Goal: Task Accomplishment & Management: Manage account settings

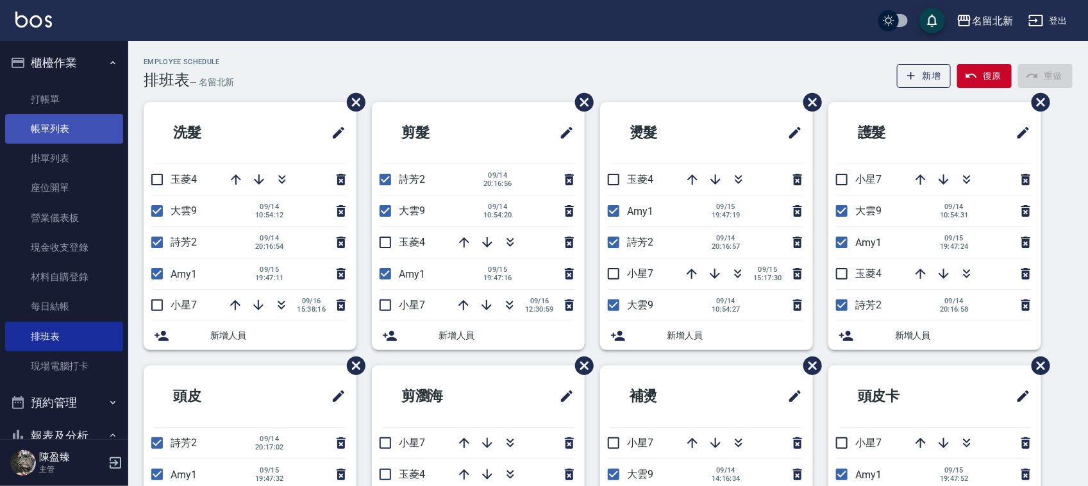
click at [39, 126] on link "帳單列表" at bounding box center [64, 128] width 118 height 29
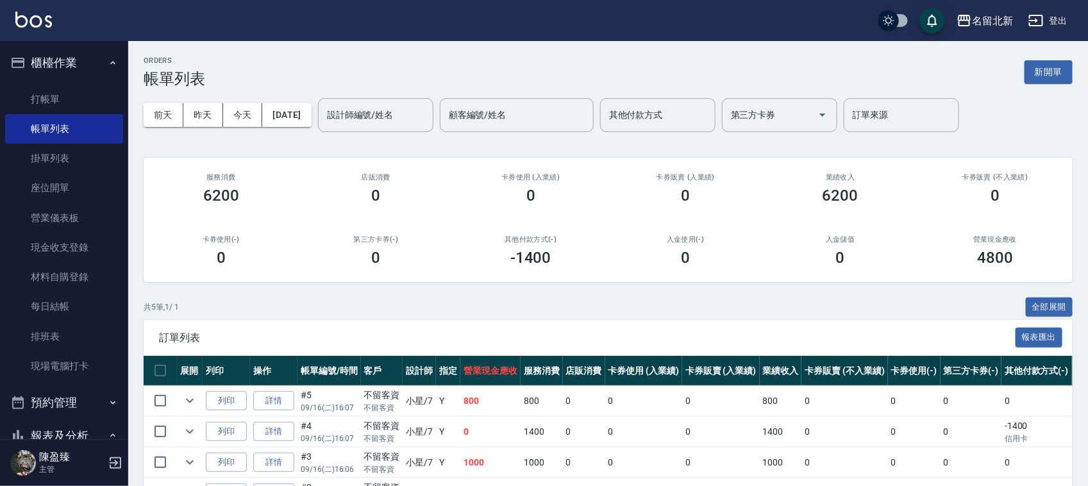
click at [37, 79] on ul "打帳單 帳單列表 掛單列表 座位開單 營業儀表板 現金收支登錄 材料自購登錄 每日結帳 排班表 現場電腦打卡" at bounding box center [64, 232] width 118 height 307
click at [47, 104] on link "打帳單" at bounding box center [64, 99] width 118 height 29
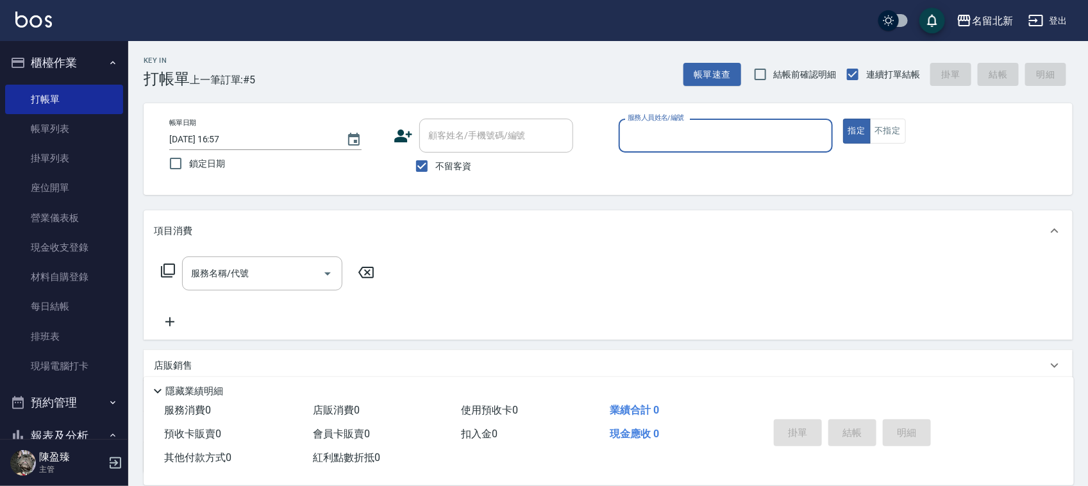
click at [731, 135] on input "服務人員姓名/編號" at bounding box center [725, 135] width 203 height 22
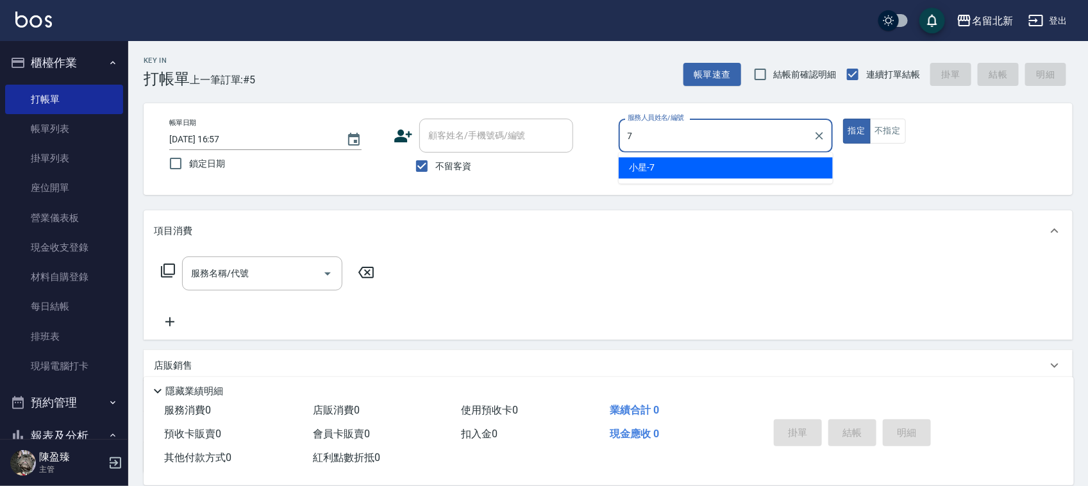
type input "小星-7"
type button "true"
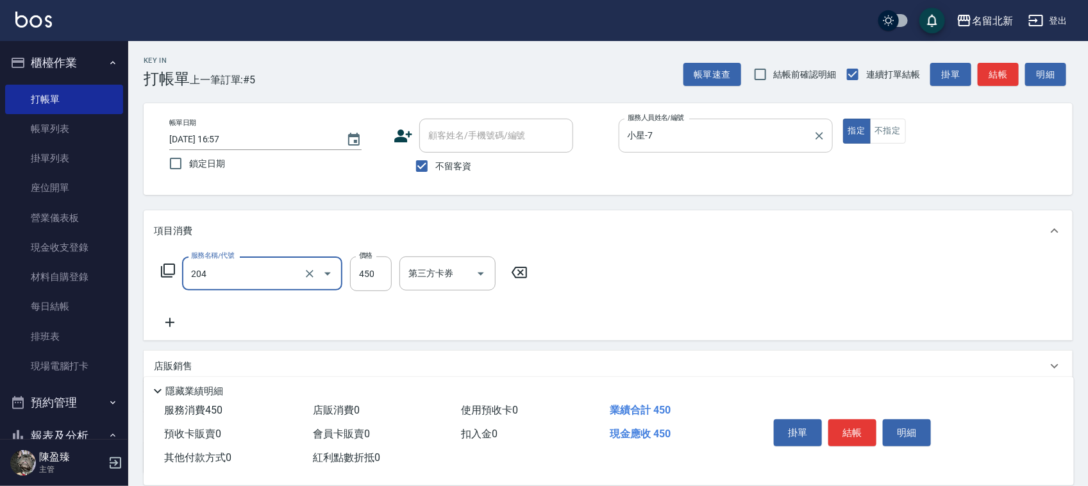
type input "髮質調理洗髮(204)"
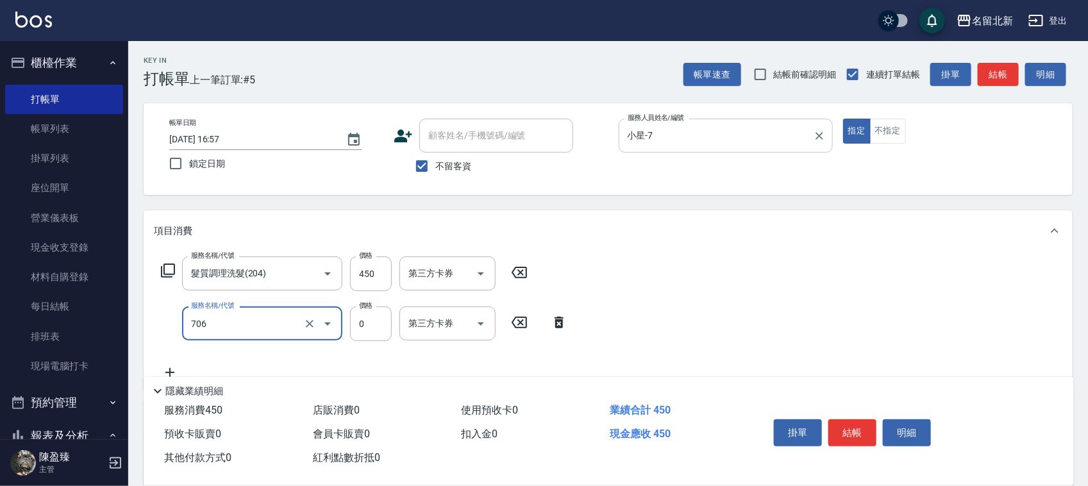
type input "互助60(706)"
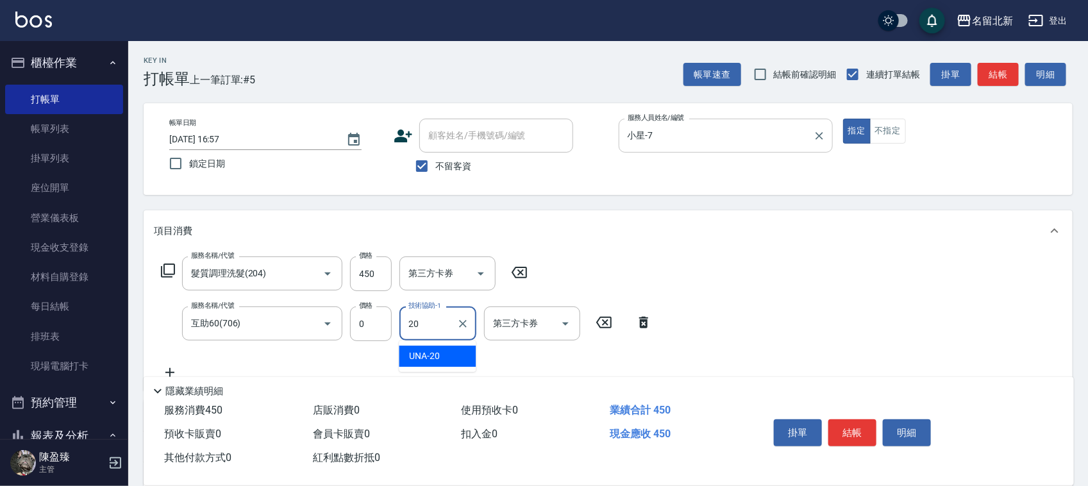
type input "UNA-20"
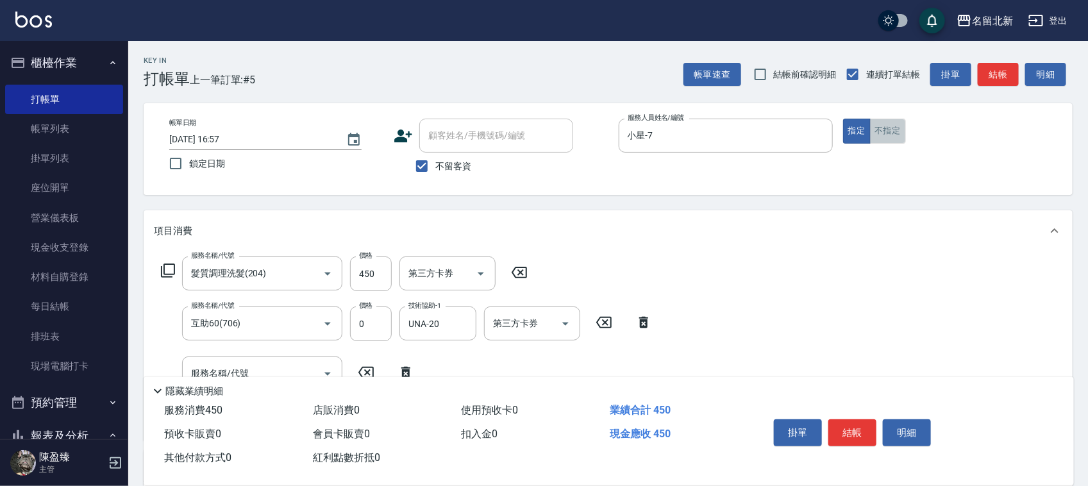
drag, startPoint x: 899, startPoint y: 125, endPoint x: 888, endPoint y: 129, distance: 11.6
click at [892, 126] on button "不指定" at bounding box center [888, 131] width 36 height 25
click at [867, 422] on button "結帳" at bounding box center [852, 432] width 48 height 27
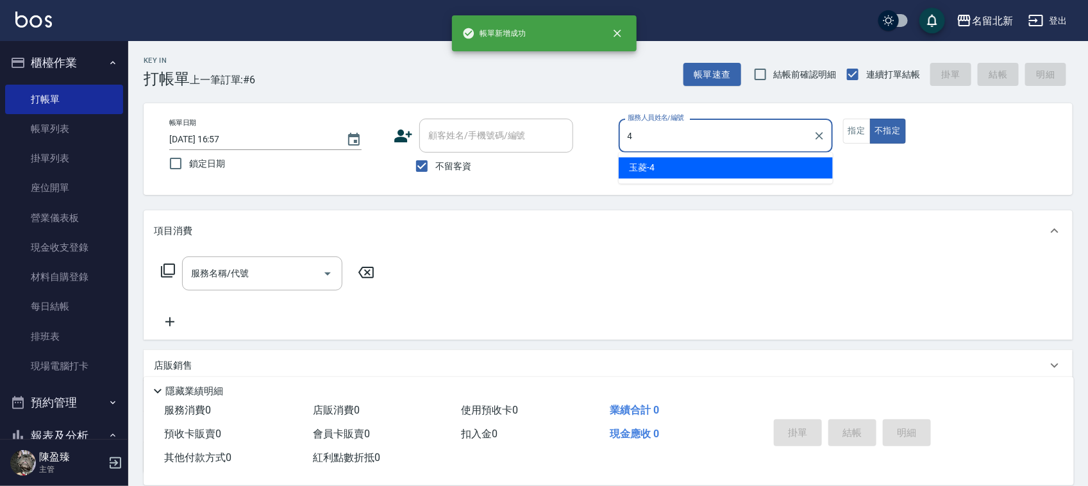
type input "玉菱-4"
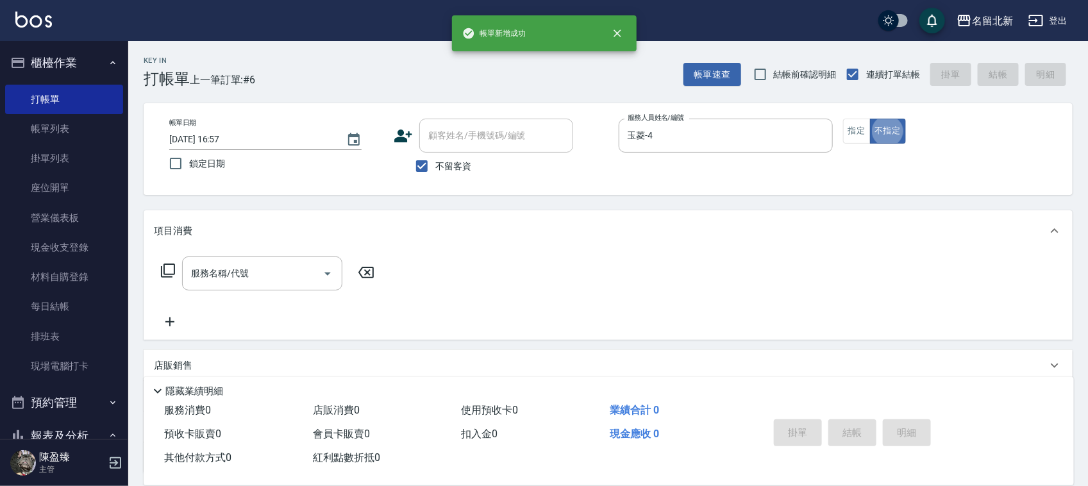
type button "false"
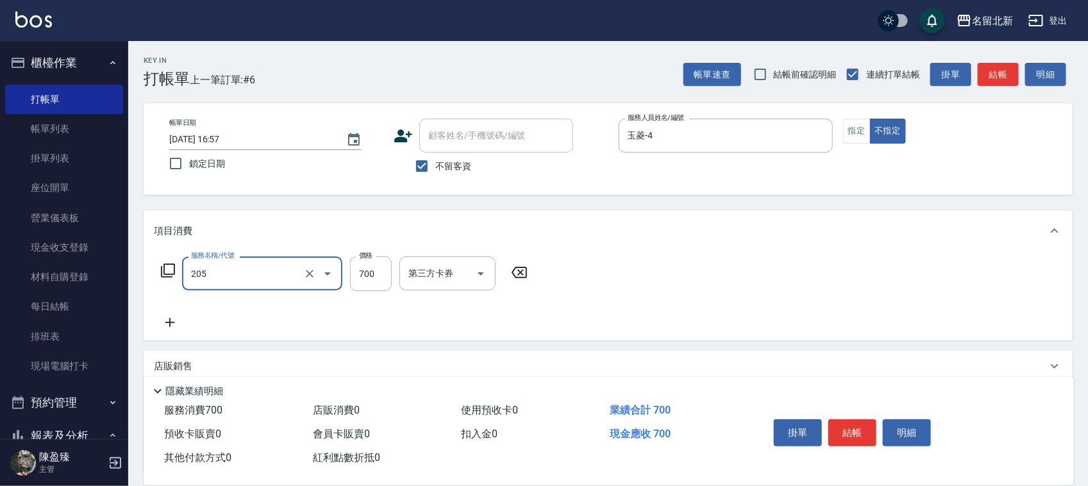
type input "精油+去角質洗(205)"
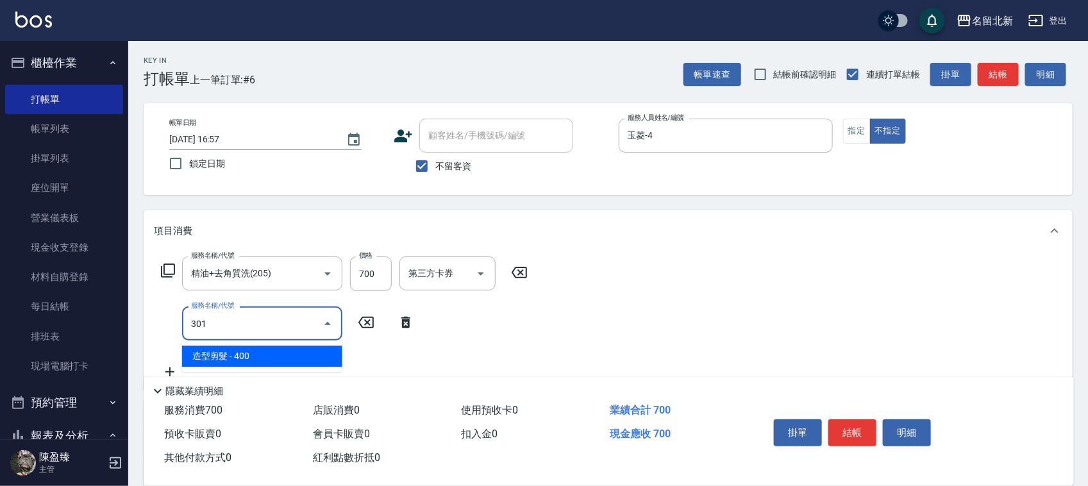
type input "造型剪髮(301)"
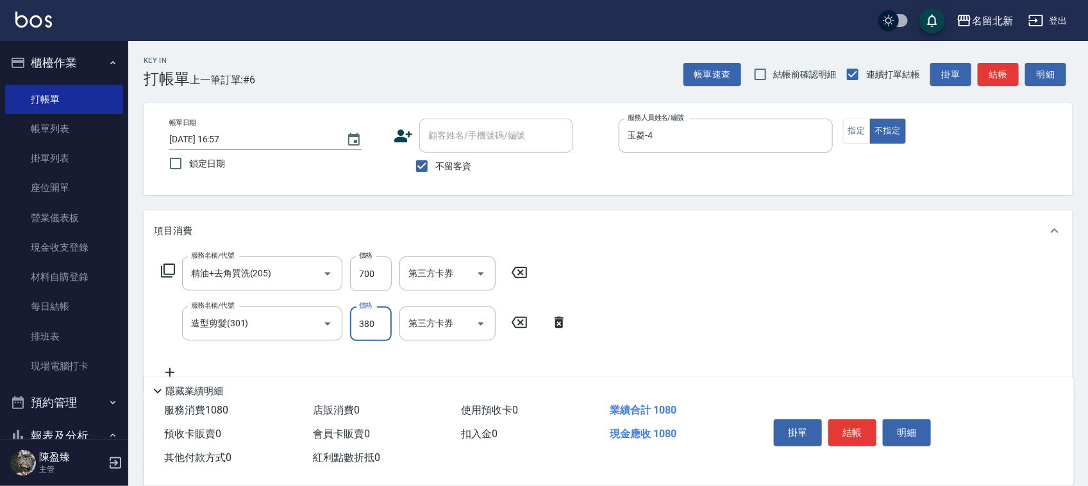
type input "380"
type input "互助70(707)"
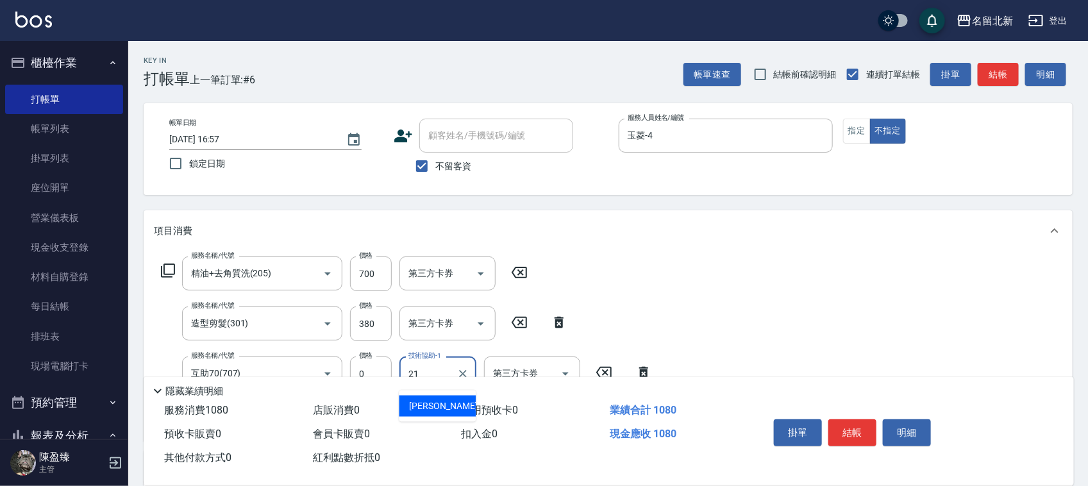
type input "艾莉莎-21"
drag, startPoint x: 860, startPoint y: 440, endPoint x: 843, endPoint y: 444, distance: 17.9
click at [859, 439] on button "結帳" at bounding box center [852, 432] width 48 height 27
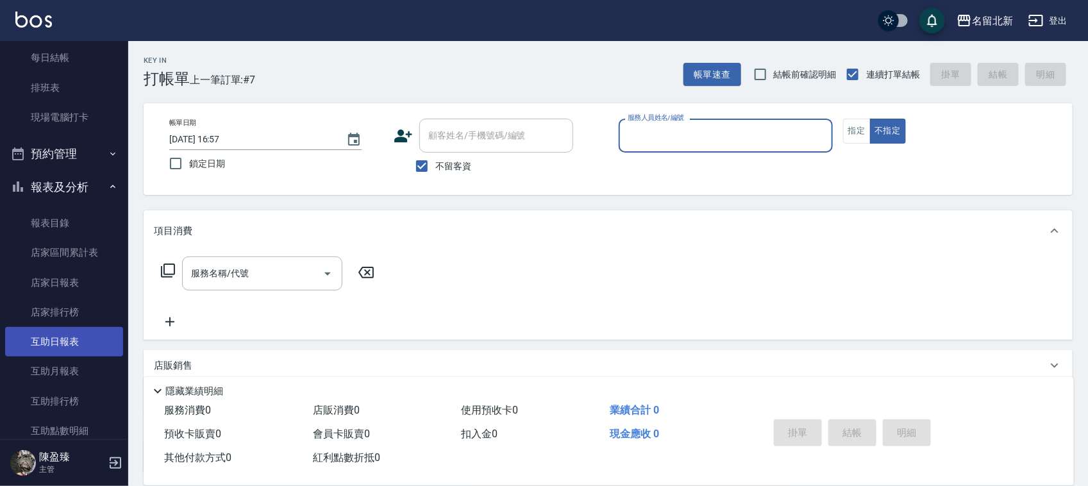
scroll to position [320, 0]
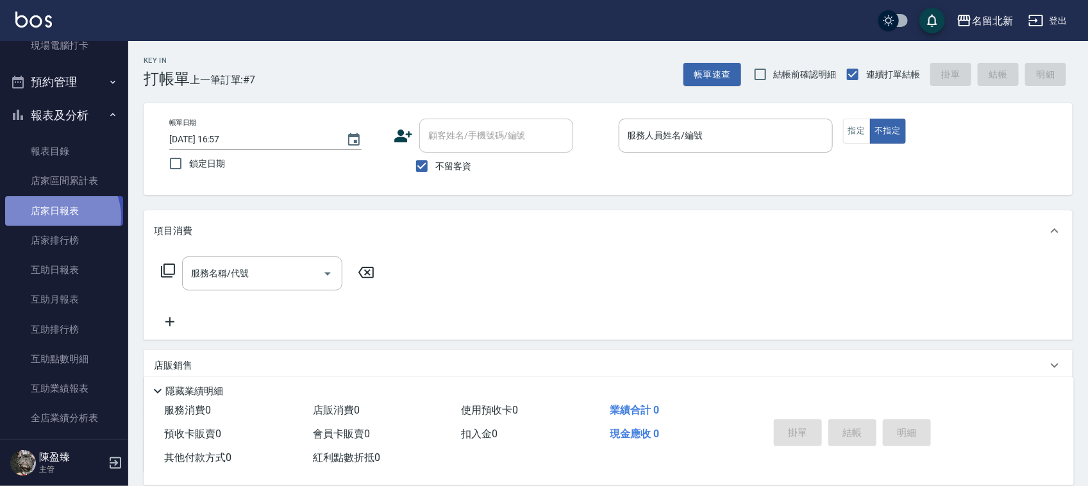
click at [56, 216] on link "店家日報表" at bounding box center [64, 210] width 118 height 29
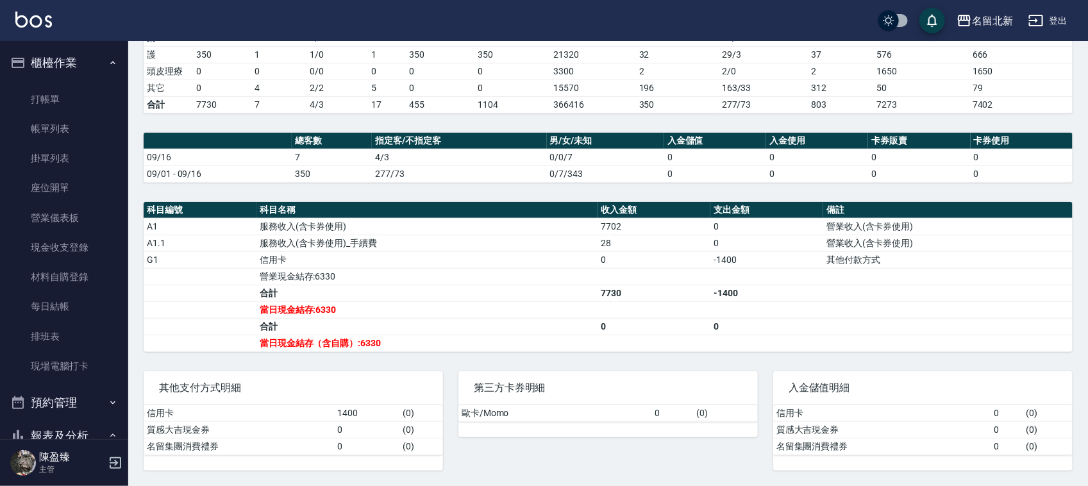
drag, startPoint x: 75, startPoint y: 335, endPoint x: 506, endPoint y: 324, distance: 431.5
click at [75, 335] on link "排班表" at bounding box center [64, 336] width 118 height 29
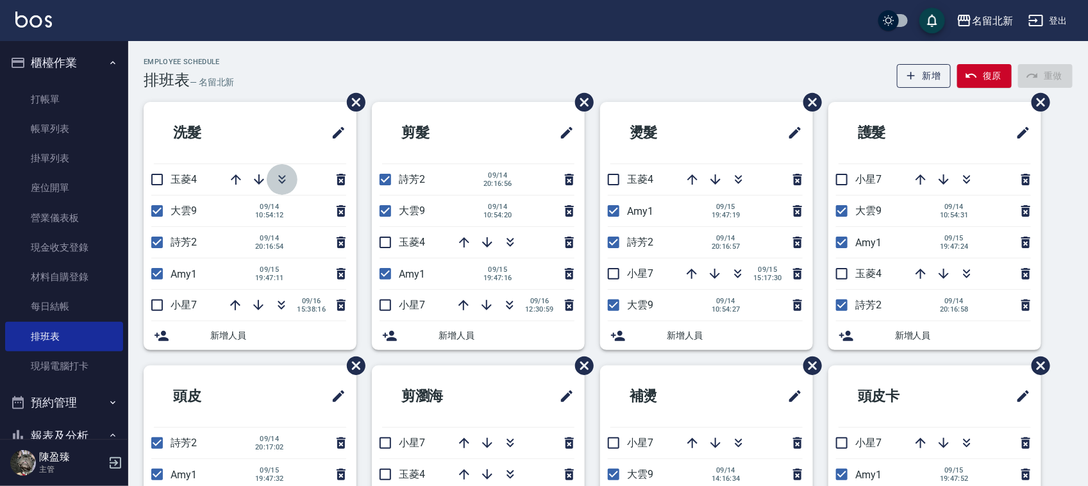
click at [283, 183] on icon "button" at bounding box center [281, 181] width 7 height 4
click at [58, 135] on link "帳單列表" at bounding box center [64, 128] width 118 height 29
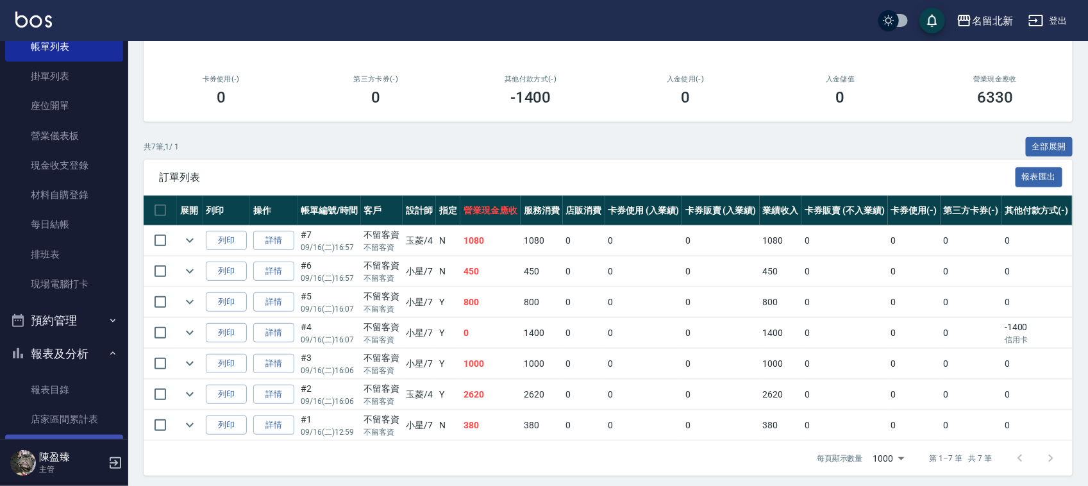
scroll to position [160, 0]
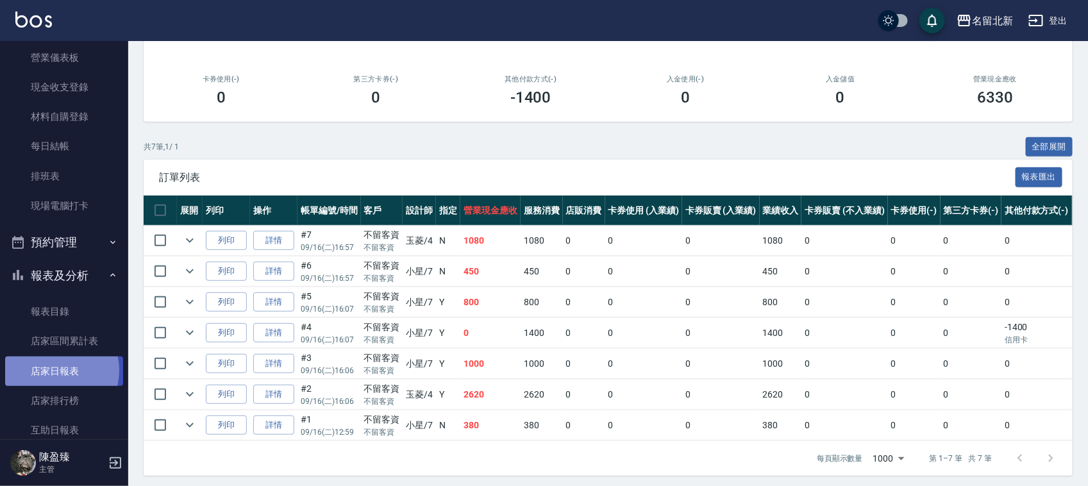
click at [49, 370] on link "店家日報表" at bounding box center [64, 370] width 118 height 29
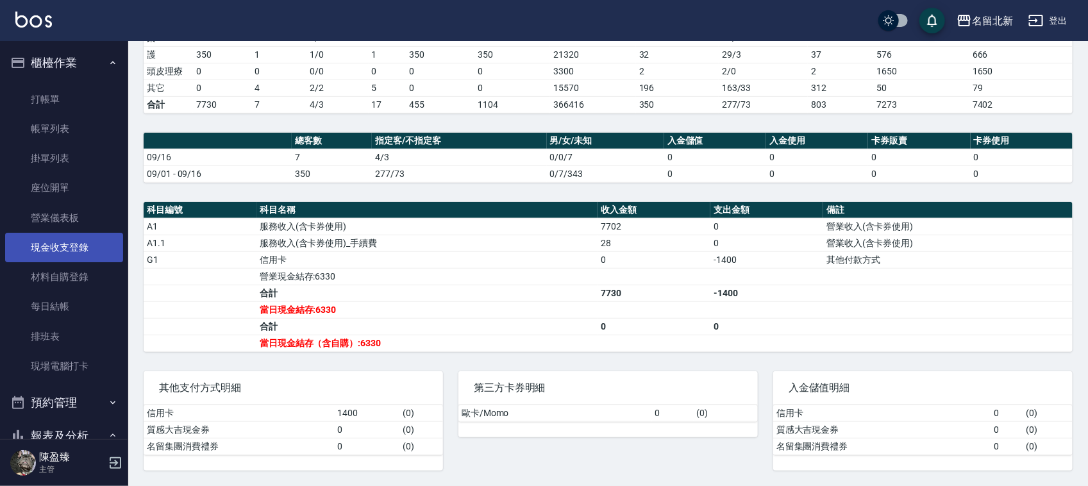
click at [72, 238] on link "現金收支登錄" at bounding box center [64, 247] width 118 height 29
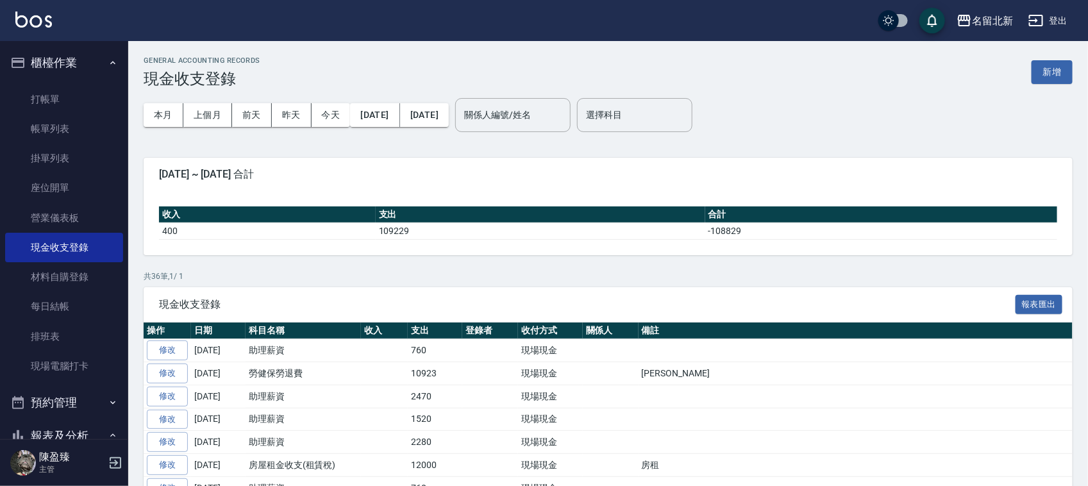
click at [1065, 87] on div "GENERAL ACCOUNTING RECORDS 現金收支登錄 新增" at bounding box center [608, 71] width 929 height 31
click at [1050, 65] on button "新增" at bounding box center [1051, 72] width 41 height 24
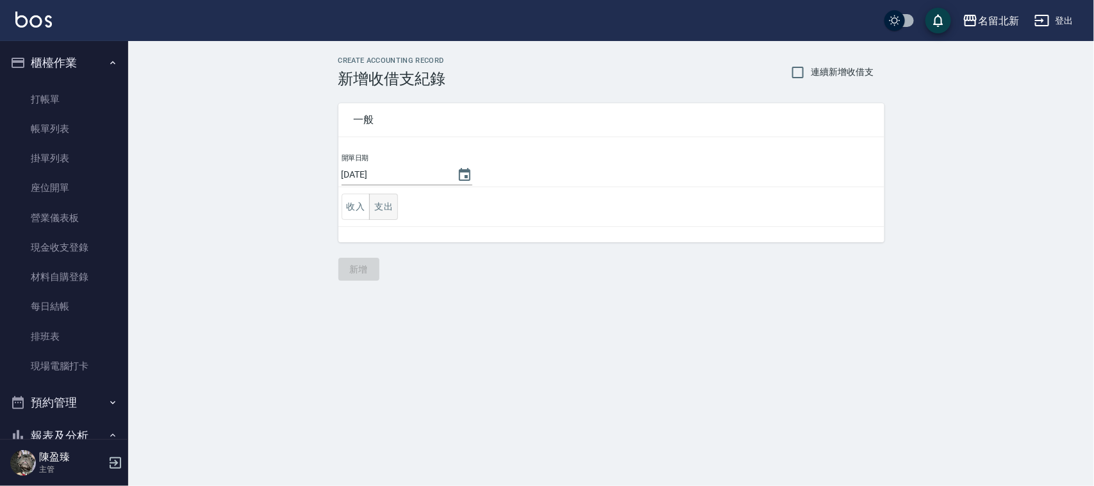
click at [386, 201] on button "支出" at bounding box center [383, 207] width 29 height 26
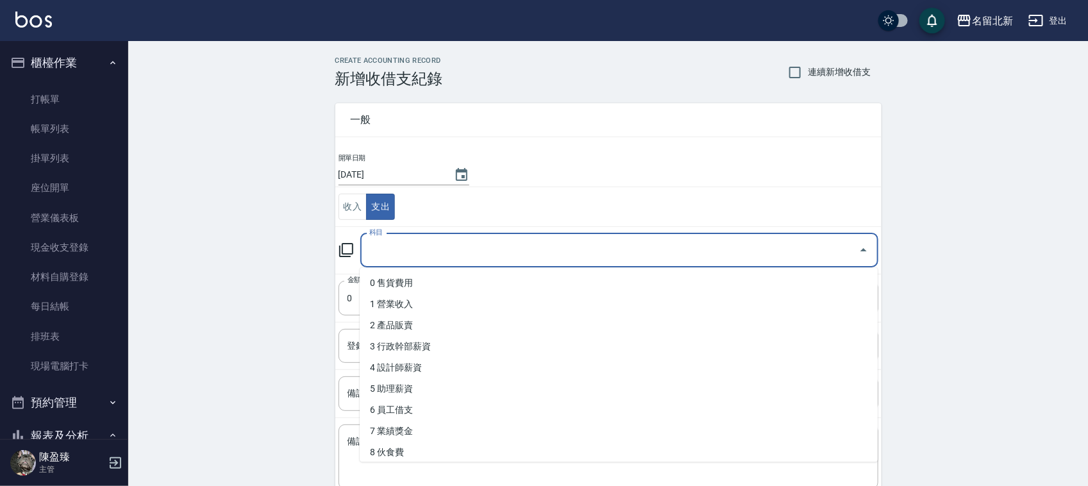
click at [395, 247] on input "科目" at bounding box center [609, 250] width 487 height 22
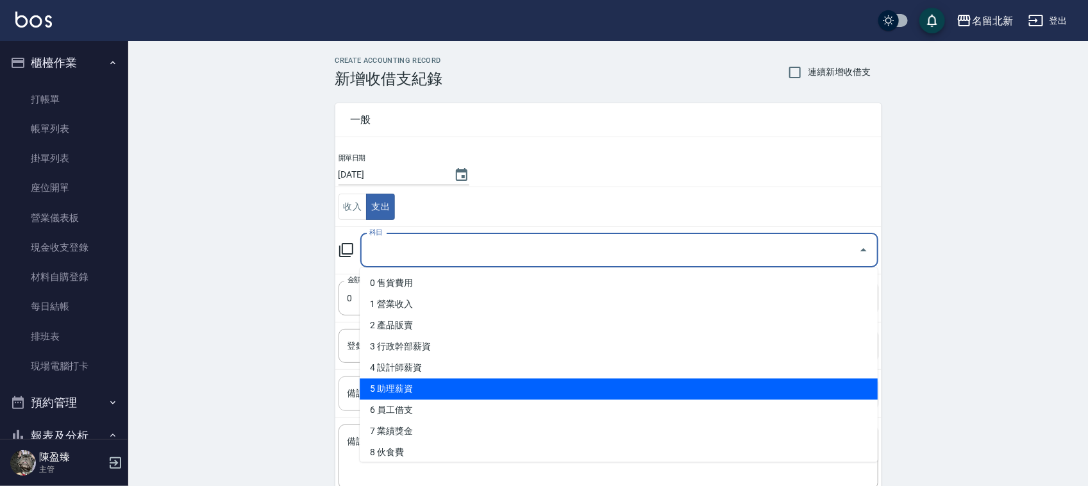
click at [399, 390] on li "5 助理薪資" at bounding box center [619, 389] width 518 height 21
type input "5 助理薪資"
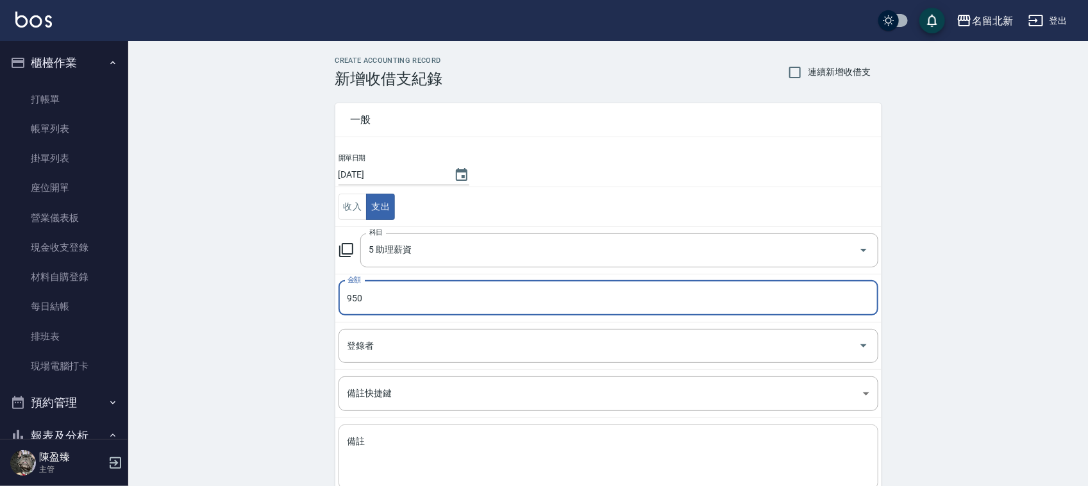
type input "950"
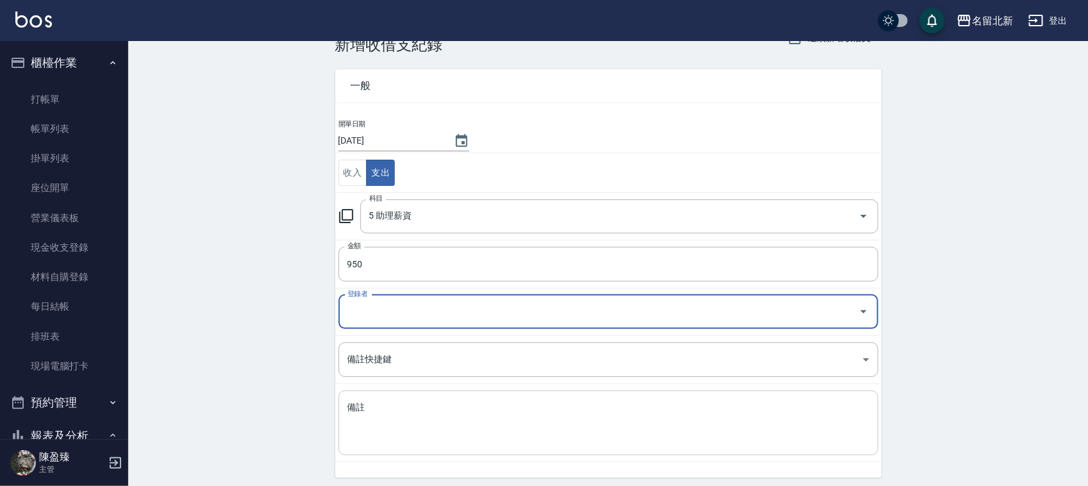
scroll to position [81, 0]
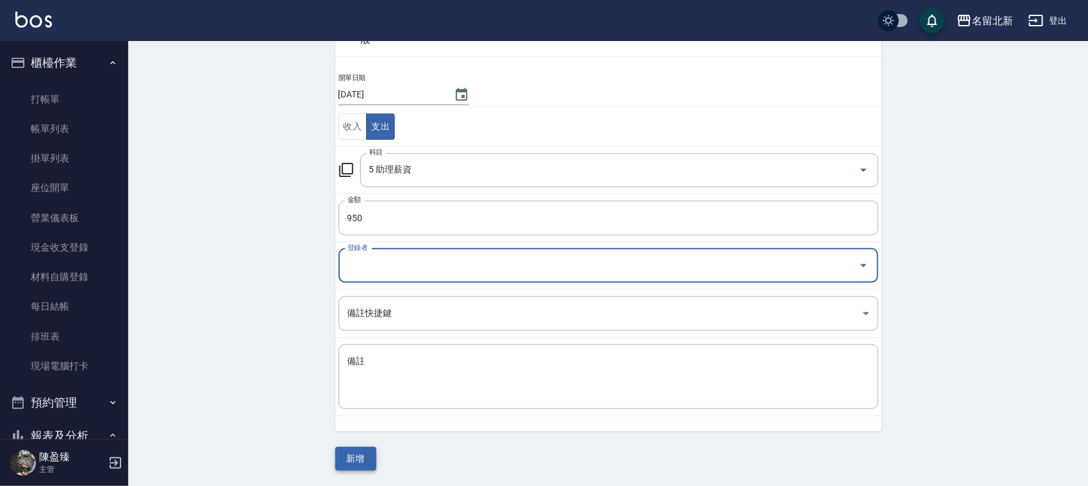
click at [370, 457] on button "新增" at bounding box center [355, 459] width 41 height 24
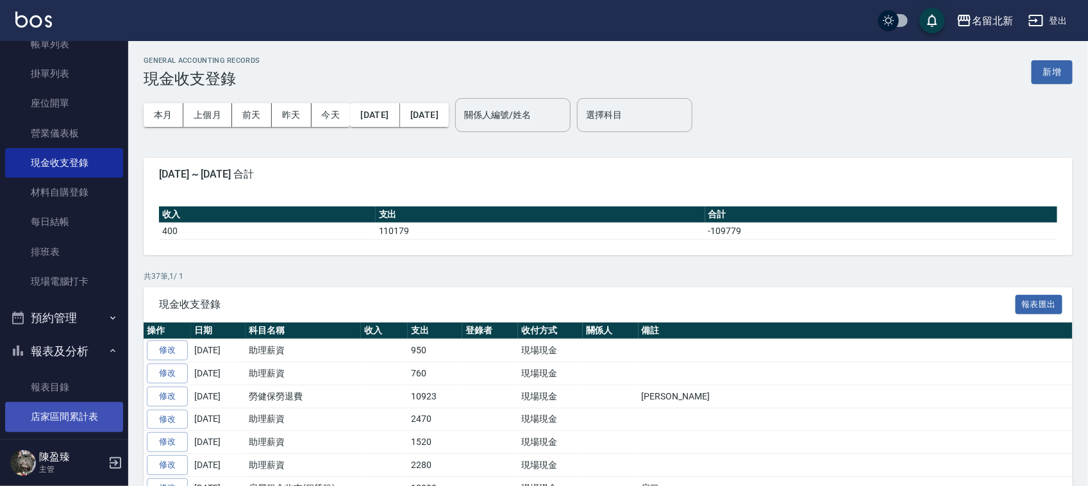
scroll to position [160, 0]
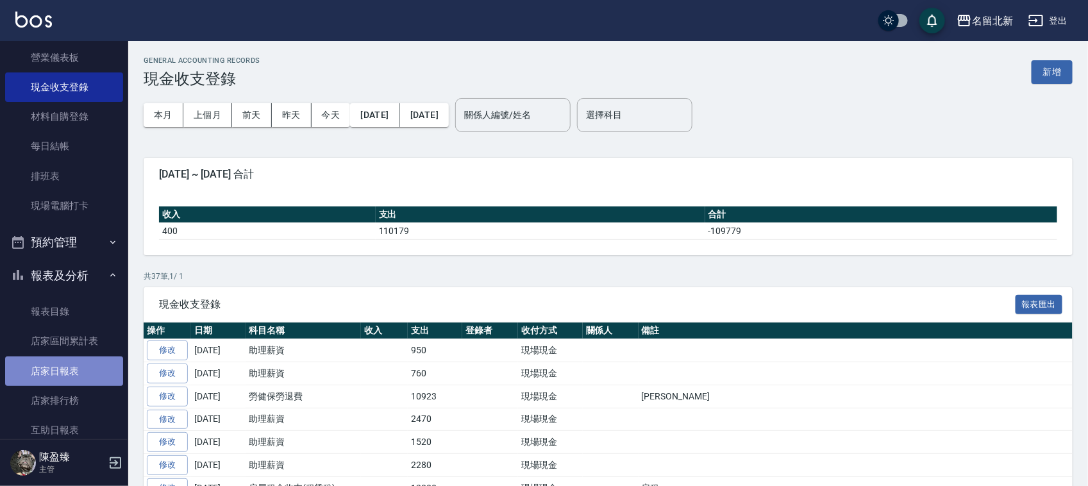
click at [81, 367] on link "店家日報表" at bounding box center [64, 370] width 118 height 29
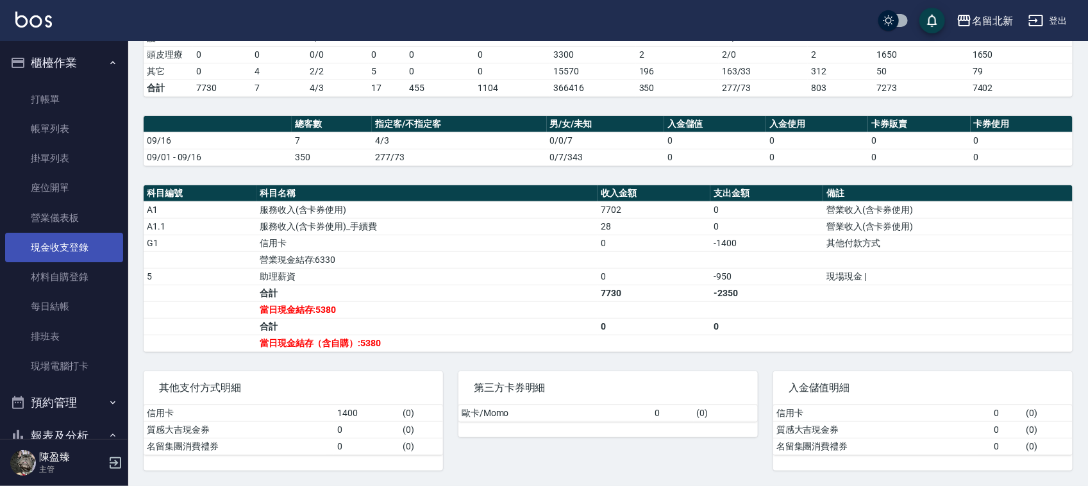
click at [82, 242] on link "現金收支登錄" at bounding box center [64, 247] width 118 height 29
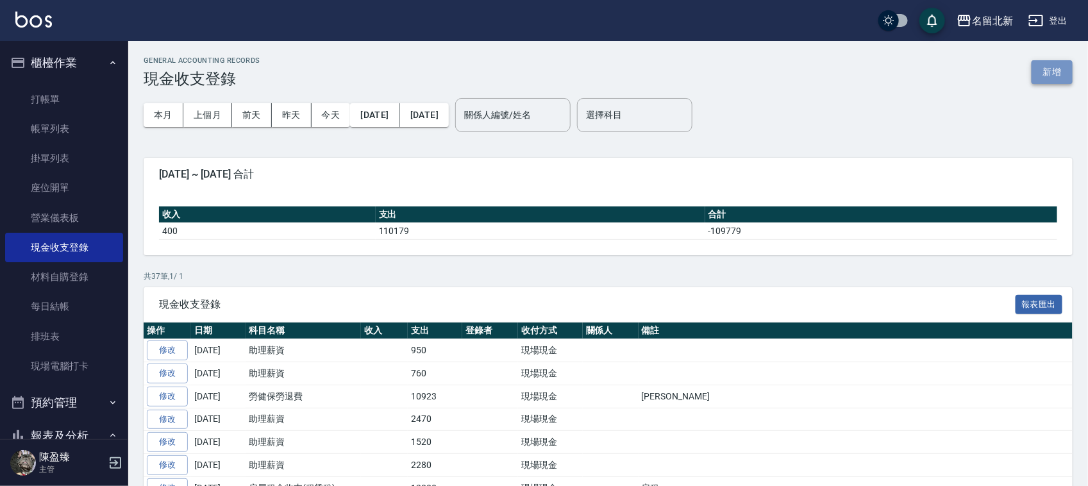
click at [1046, 62] on button "新增" at bounding box center [1051, 72] width 41 height 24
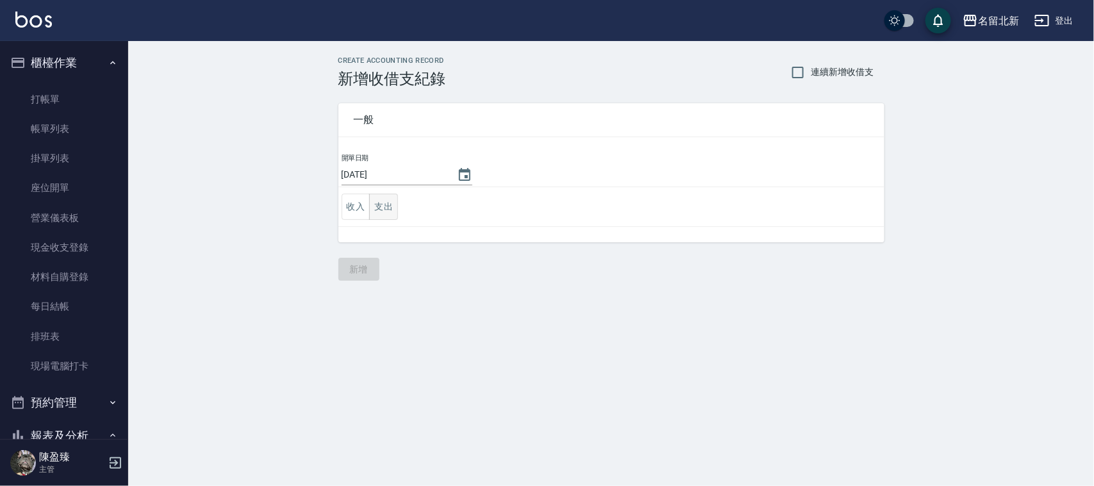
click at [386, 203] on button "支出" at bounding box center [383, 207] width 29 height 26
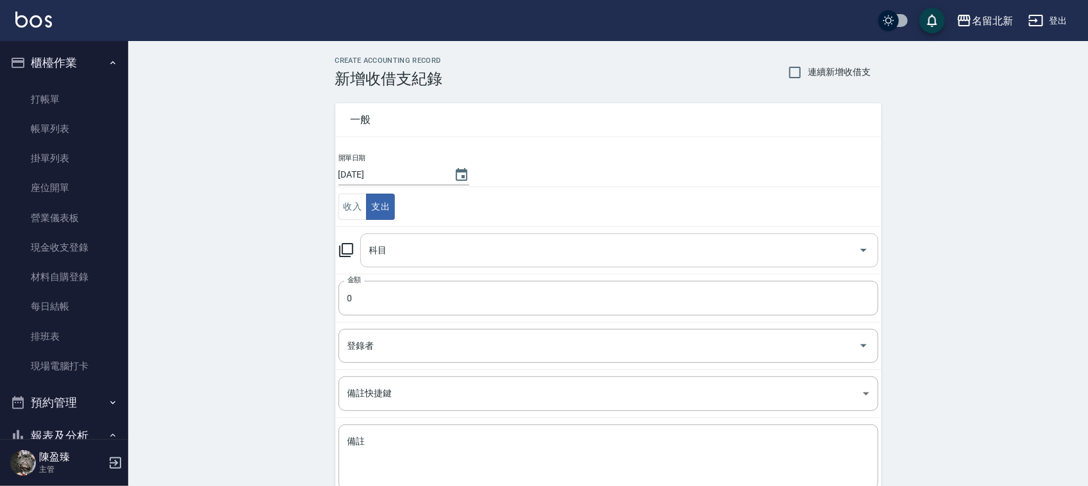
click at [372, 245] on input "科目" at bounding box center [609, 250] width 487 height 22
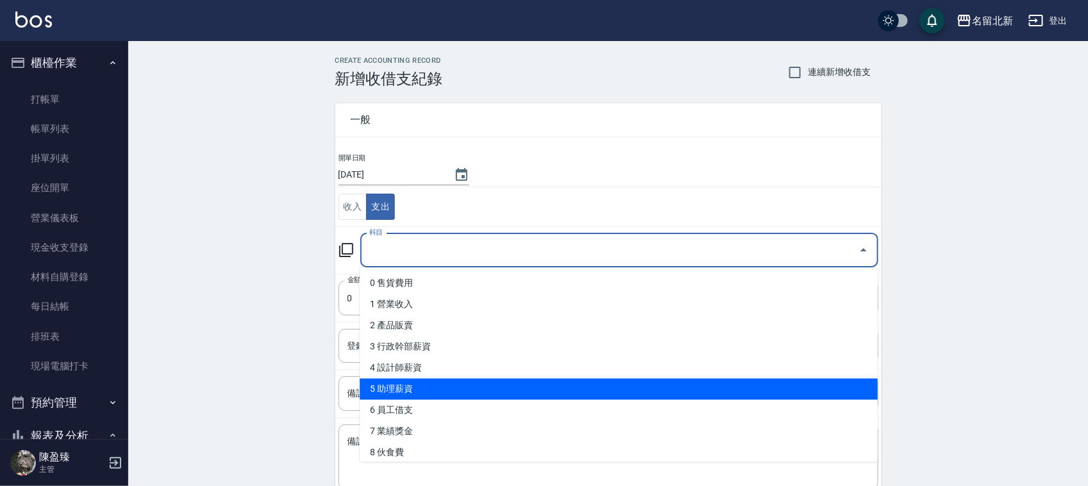
click at [406, 395] on li "5 助理薪資" at bounding box center [619, 389] width 518 height 21
type input "5 助理薪資"
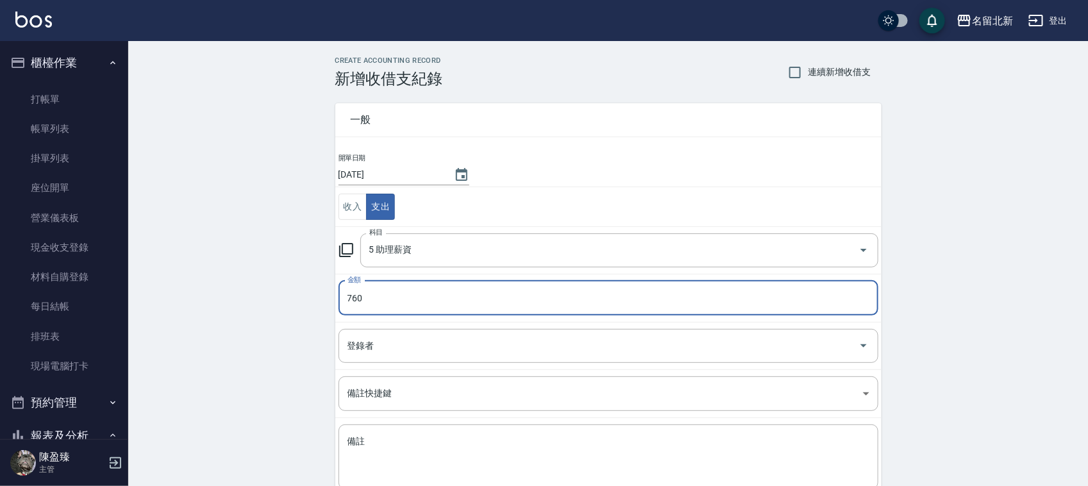
type input "760"
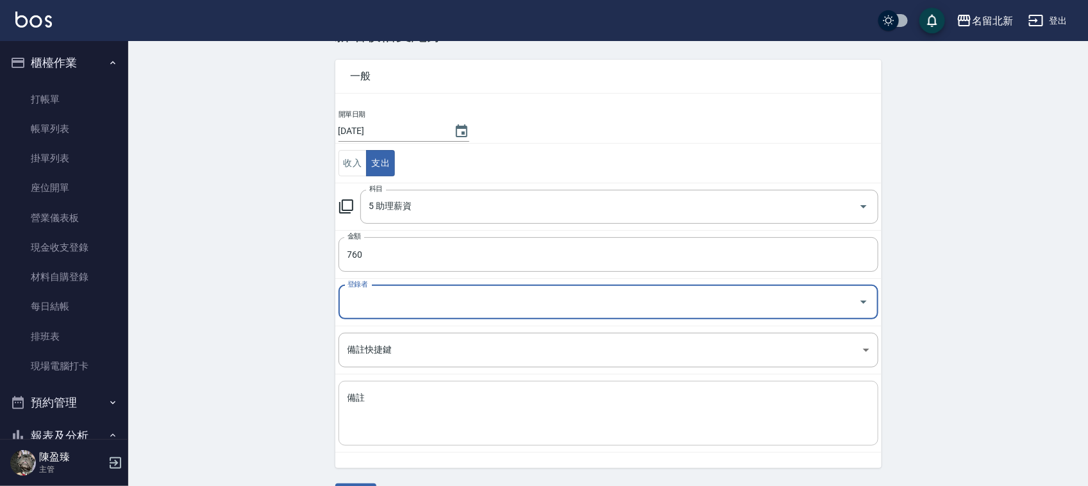
scroll to position [81, 0]
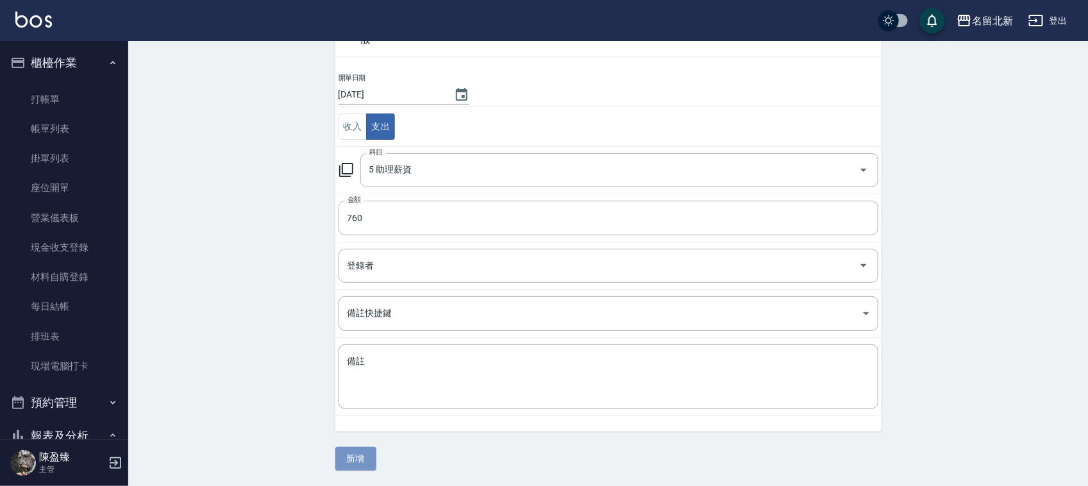
click at [353, 465] on button "新增" at bounding box center [355, 459] width 41 height 24
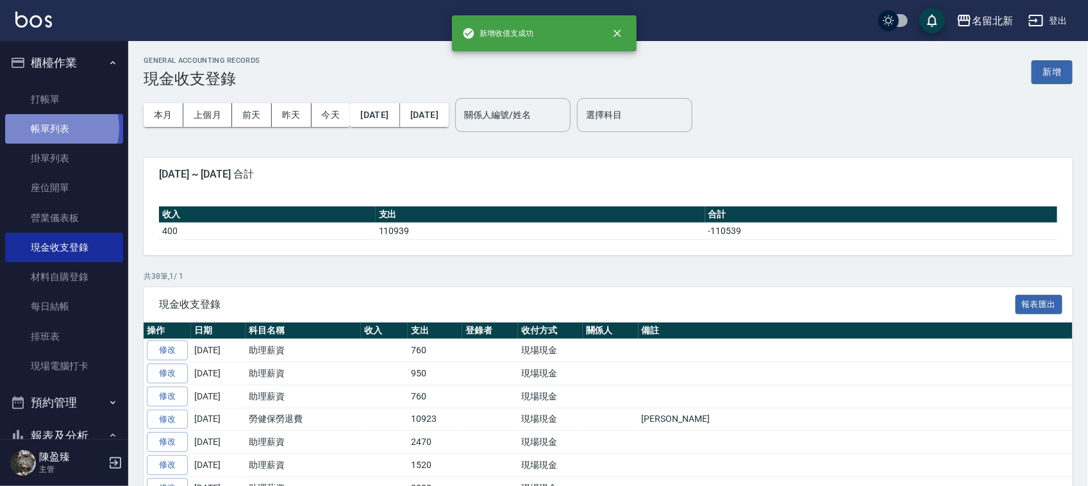
click at [56, 127] on link "帳單列表" at bounding box center [64, 128] width 118 height 29
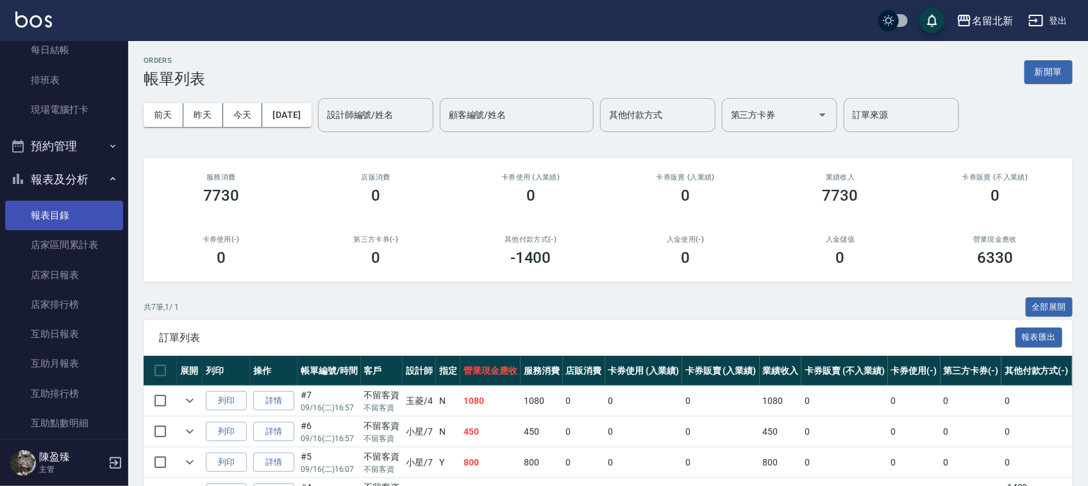
scroll to position [240, 0]
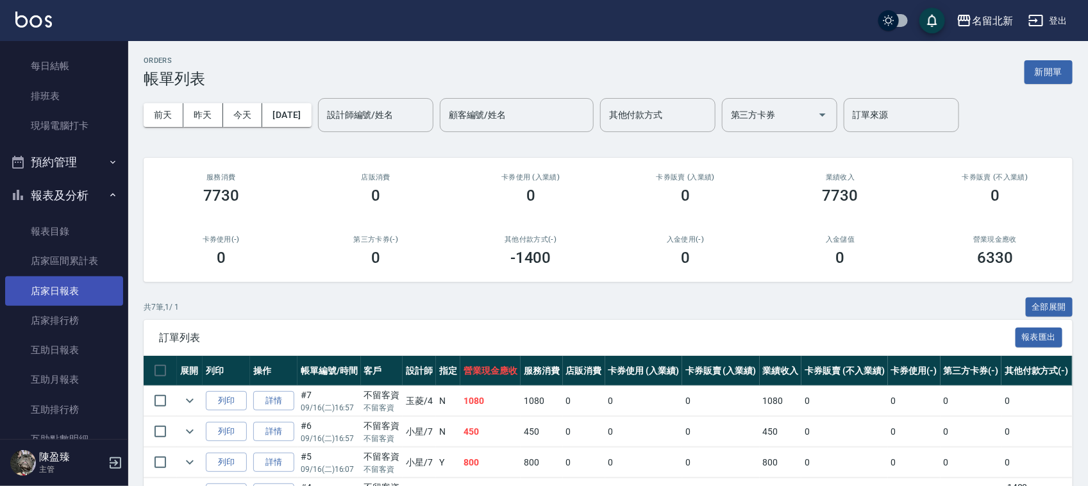
click at [62, 290] on link "店家日報表" at bounding box center [64, 290] width 118 height 29
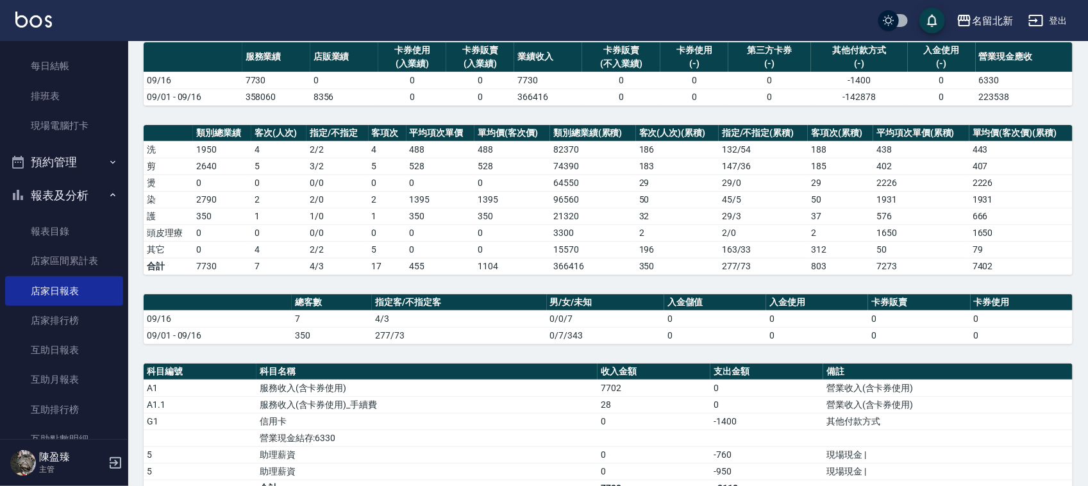
scroll to position [298, 0]
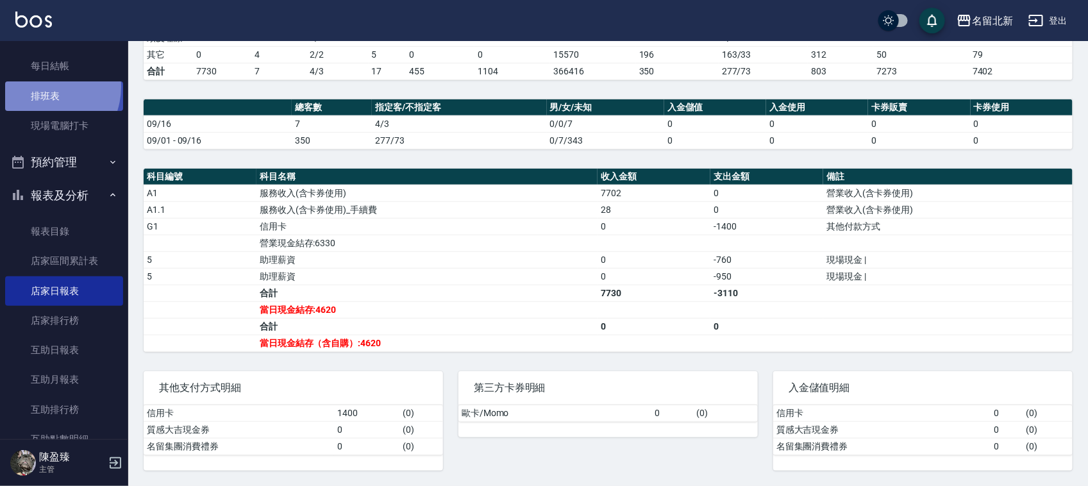
click at [42, 87] on link "排班表" at bounding box center [64, 95] width 118 height 29
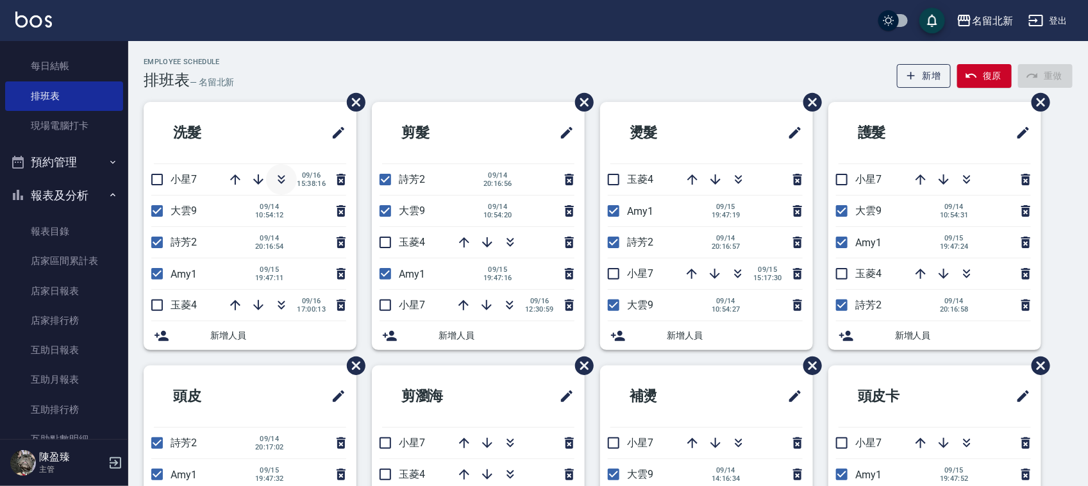
click at [286, 180] on icon "button" at bounding box center [281, 179] width 15 height 15
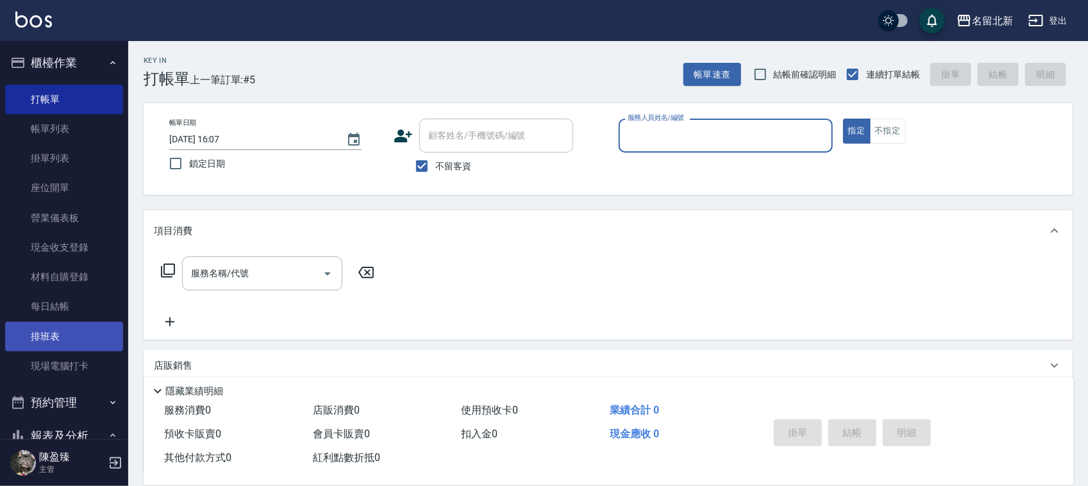
click at [53, 338] on link "排班表" at bounding box center [64, 336] width 118 height 29
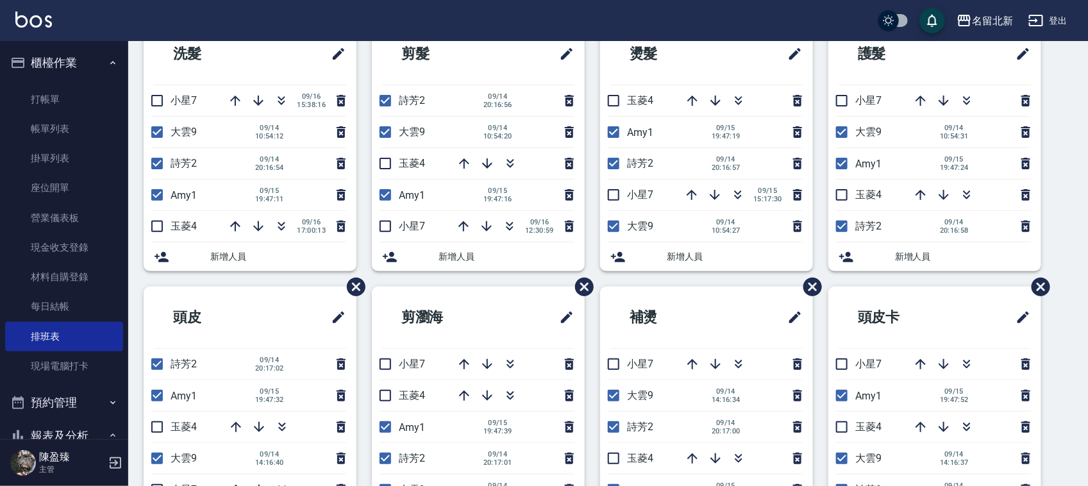
scroll to position [80, 0]
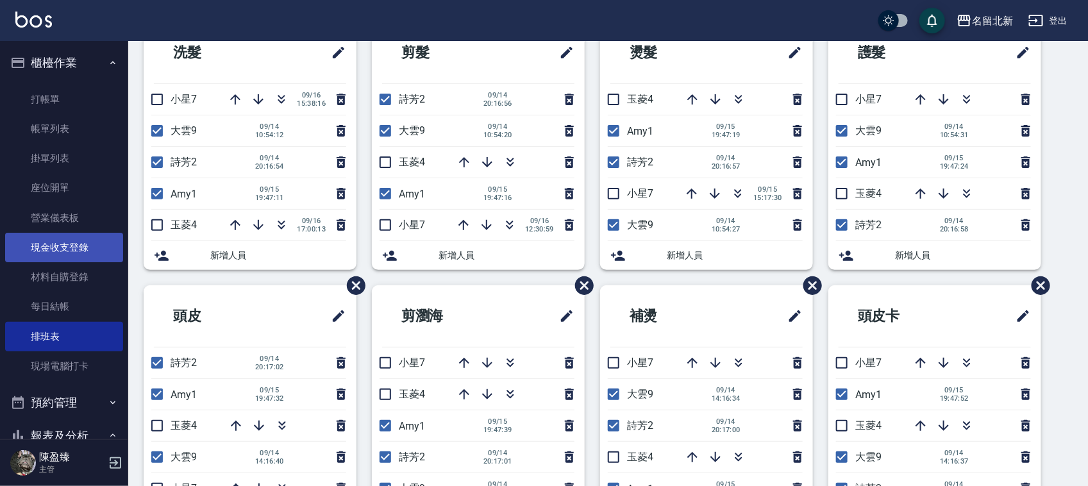
click at [51, 242] on link "現金收支登錄" at bounding box center [64, 247] width 118 height 29
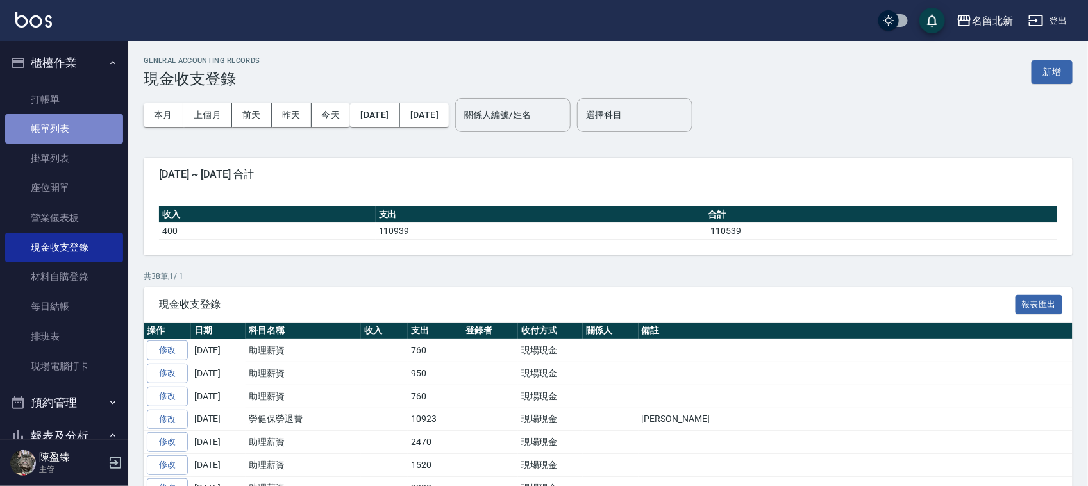
click at [65, 123] on link "帳單列表" at bounding box center [64, 128] width 118 height 29
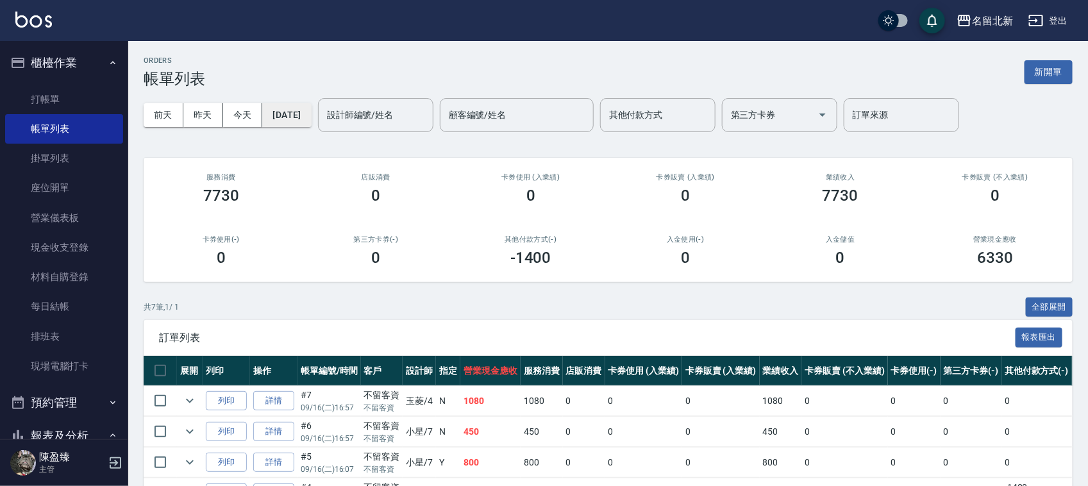
click at [299, 116] on button "[DATE]" at bounding box center [286, 115] width 49 height 24
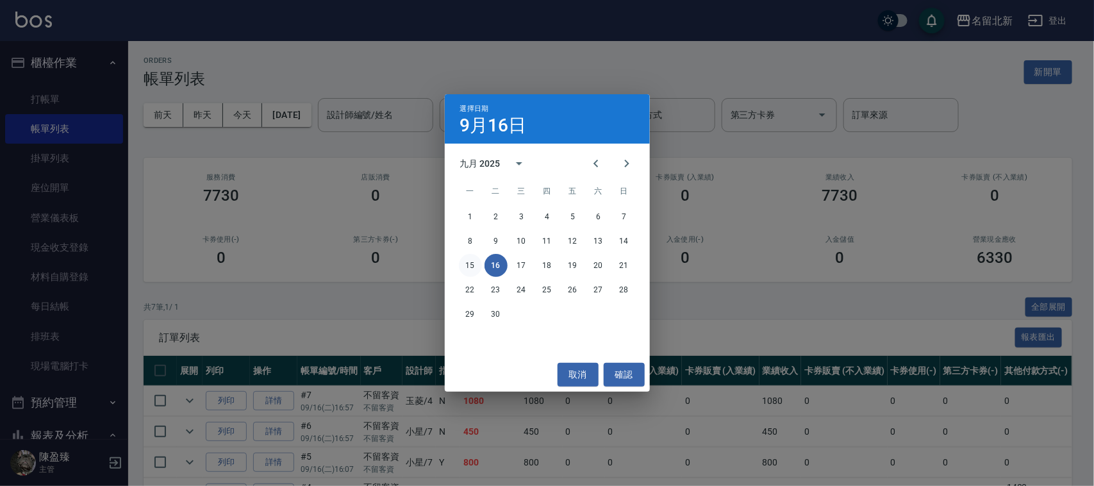
click at [474, 267] on button "15" at bounding box center [470, 265] width 23 height 23
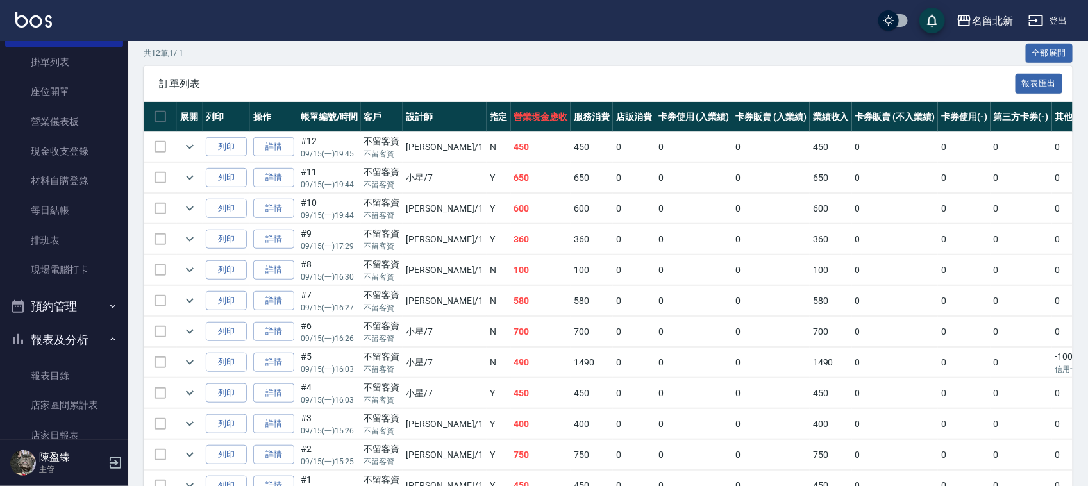
scroll to position [240, 0]
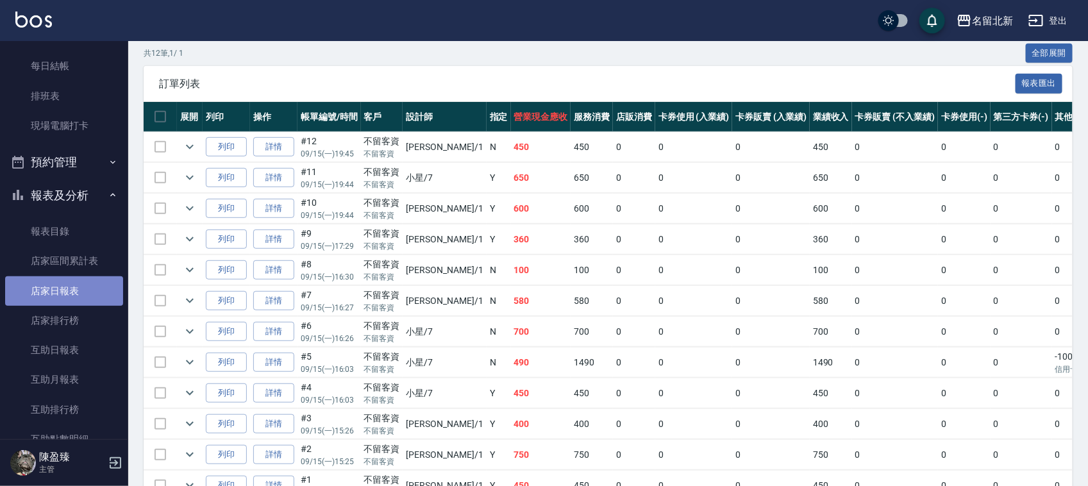
click at [72, 285] on link "店家日報表" at bounding box center [64, 290] width 118 height 29
